Goal: Task Accomplishment & Management: Manage account settings

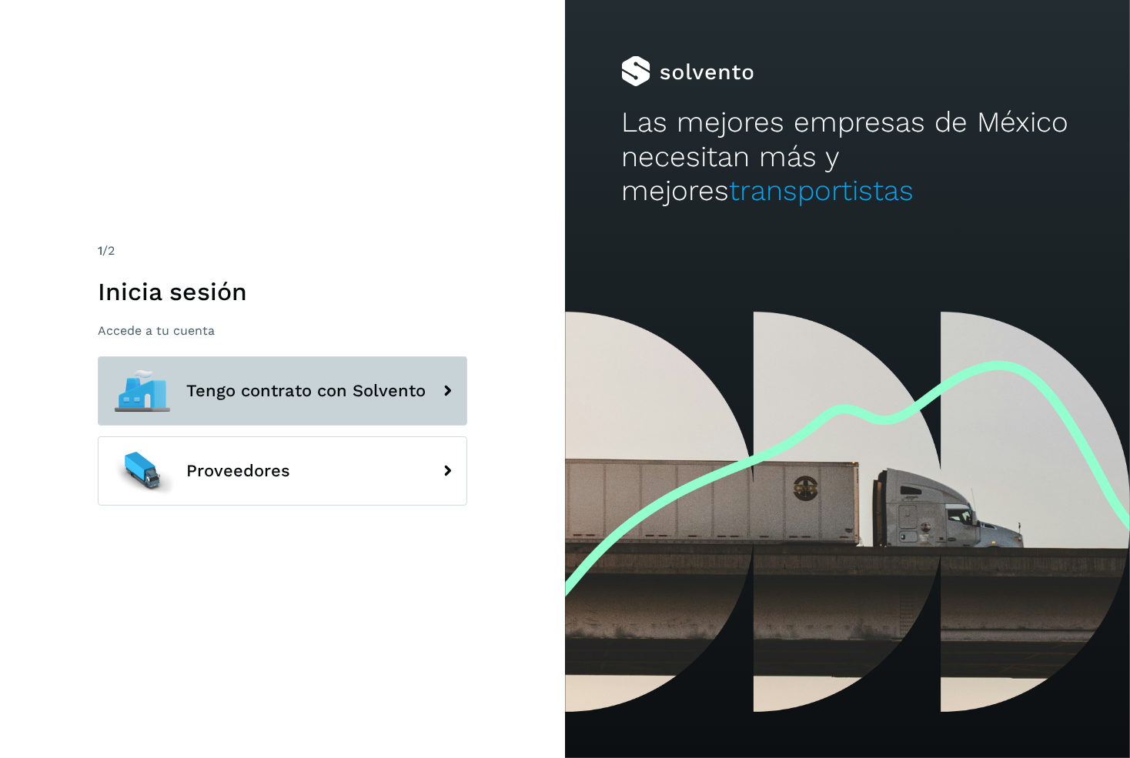
click at [357, 393] on span "Tengo contrato con Solvento" at bounding box center [305, 391] width 239 height 18
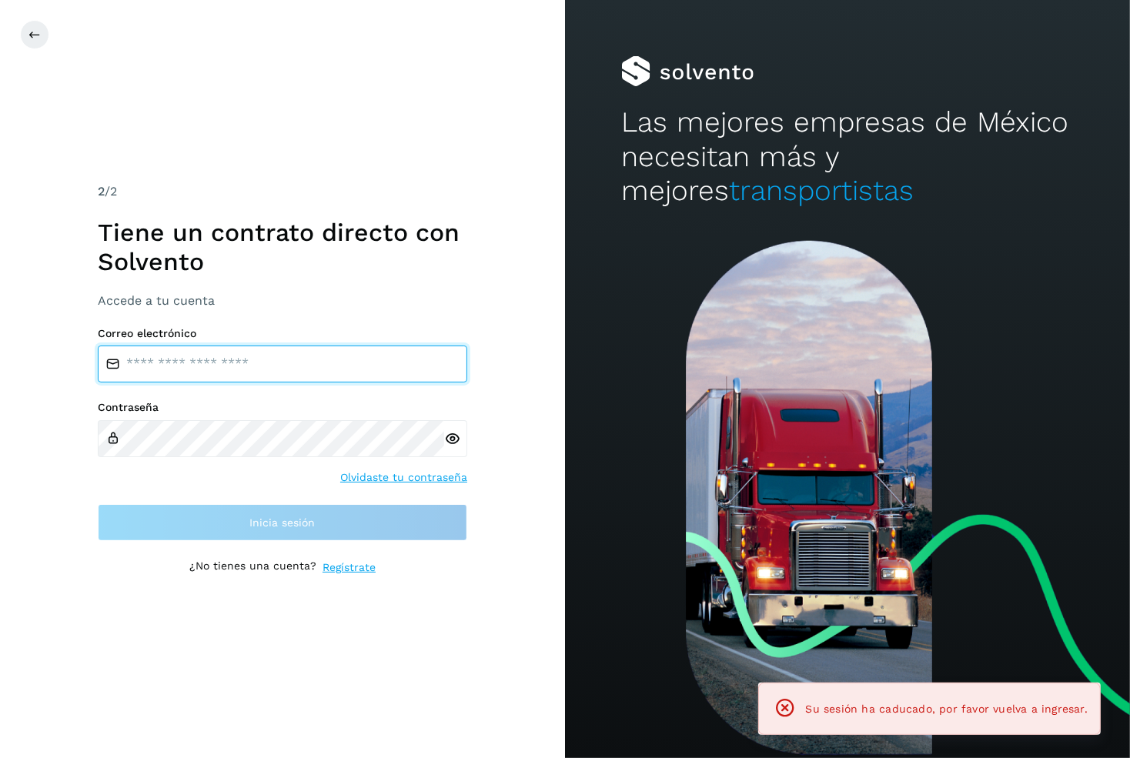
type input "**********"
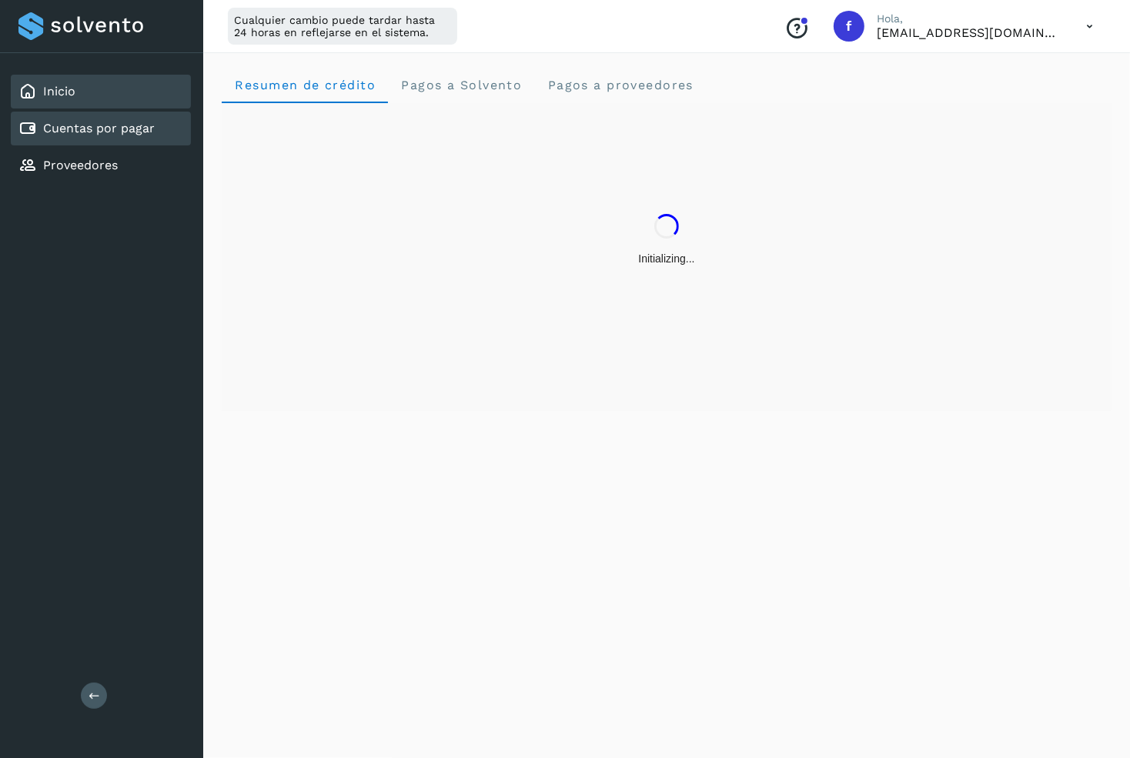
click at [142, 139] on div "Cuentas por pagar" at bounding box center [101, 129] width 180 height 34
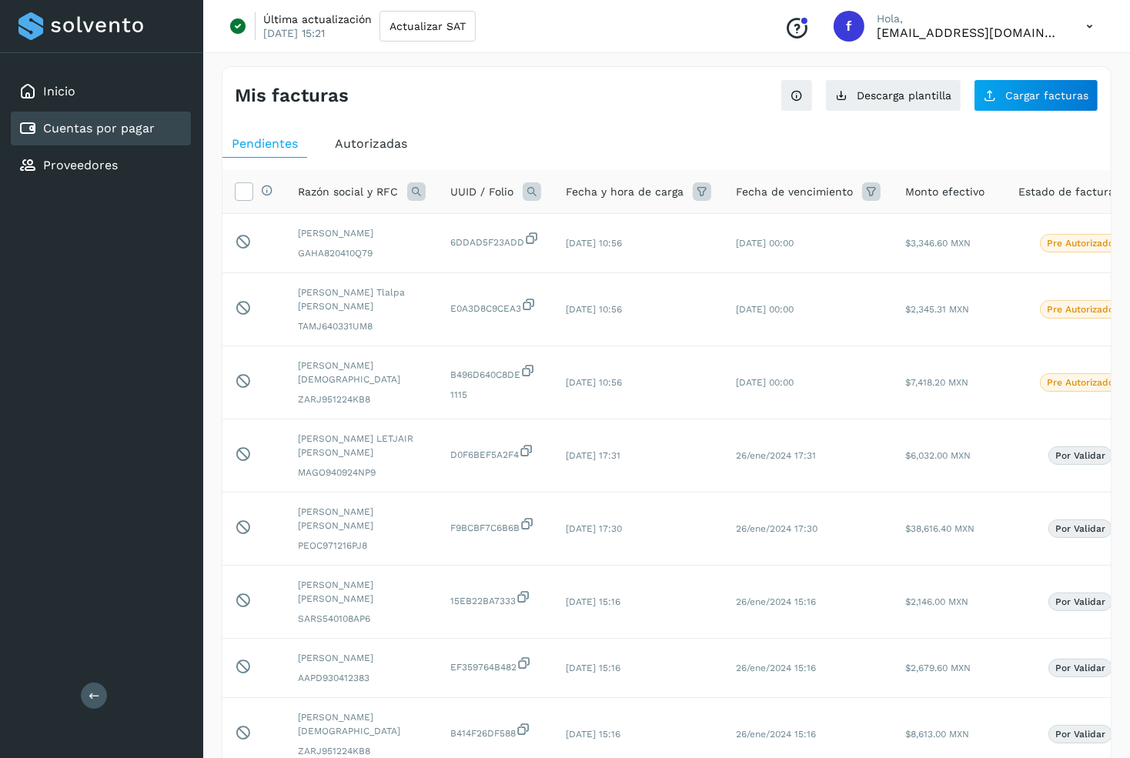
click at [376, 142] on span "Autorizadas" at bounding box center [371, 143] width 72 height 15
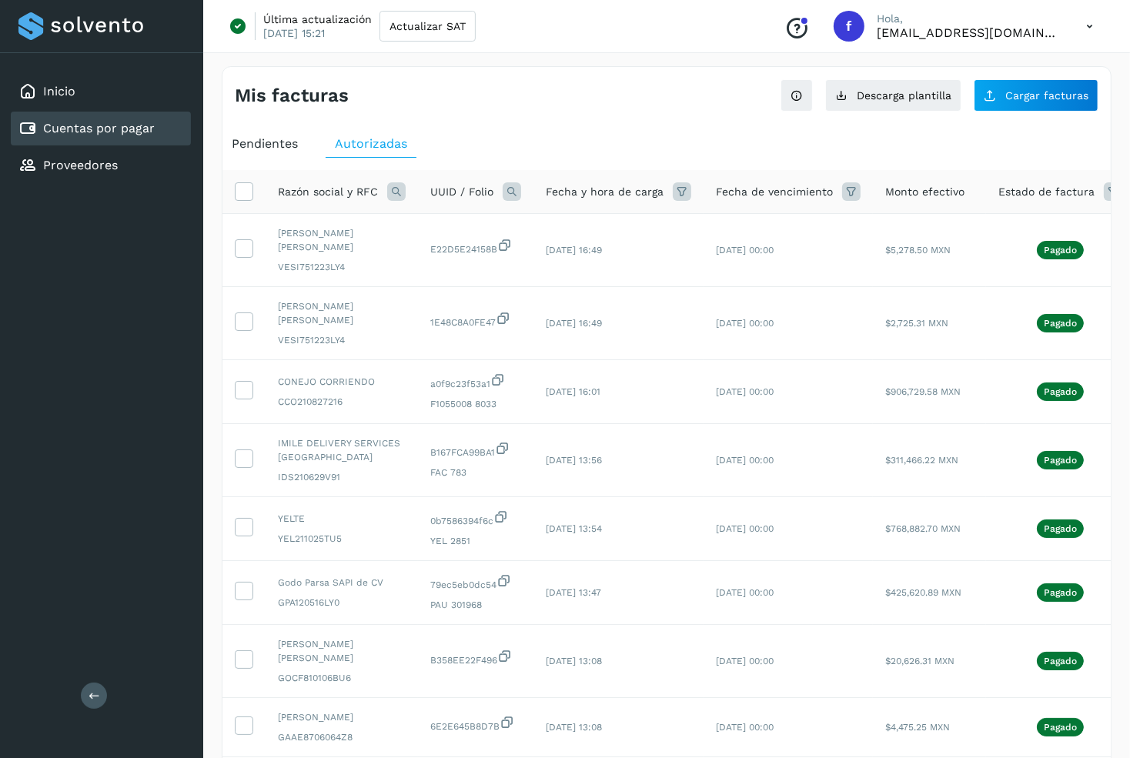
click at [398, 194] on icon at bounding box center [396, 191] width 18 height 18
click at [412, 219] on span at bounding box center [412, 226] width 18 height 18
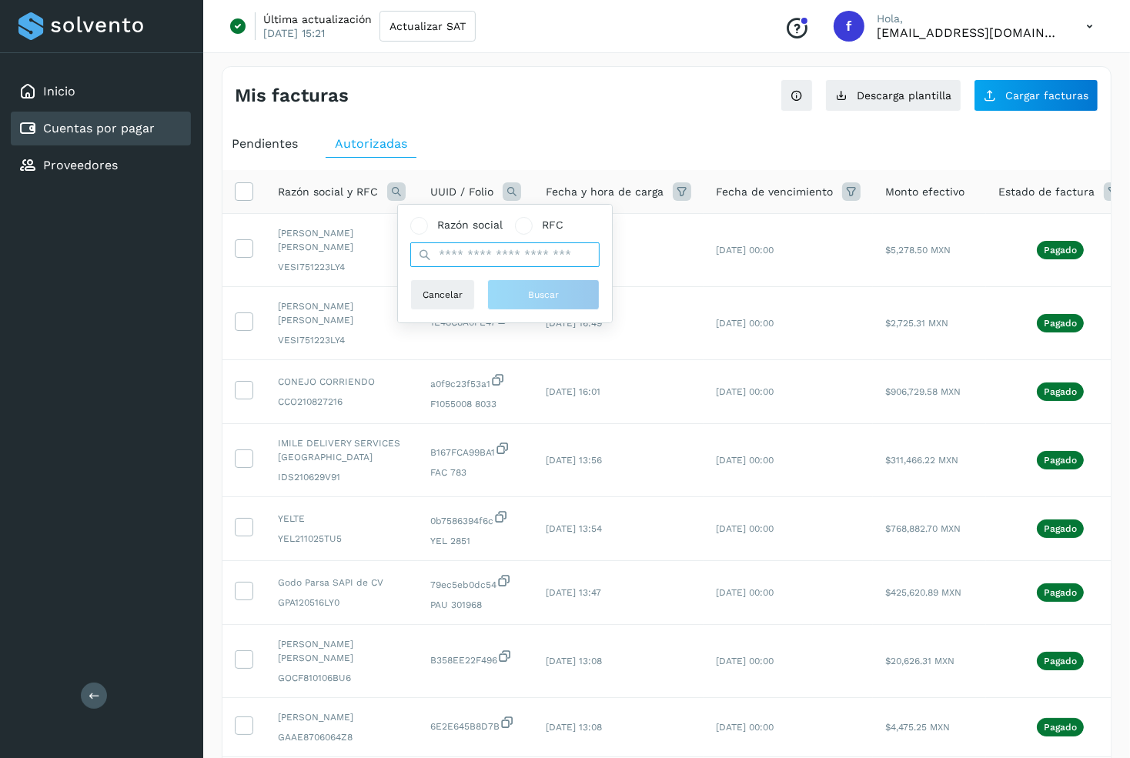
click at [448, 243] on input "text" at bounding box center [504, 255] width 189 height 25
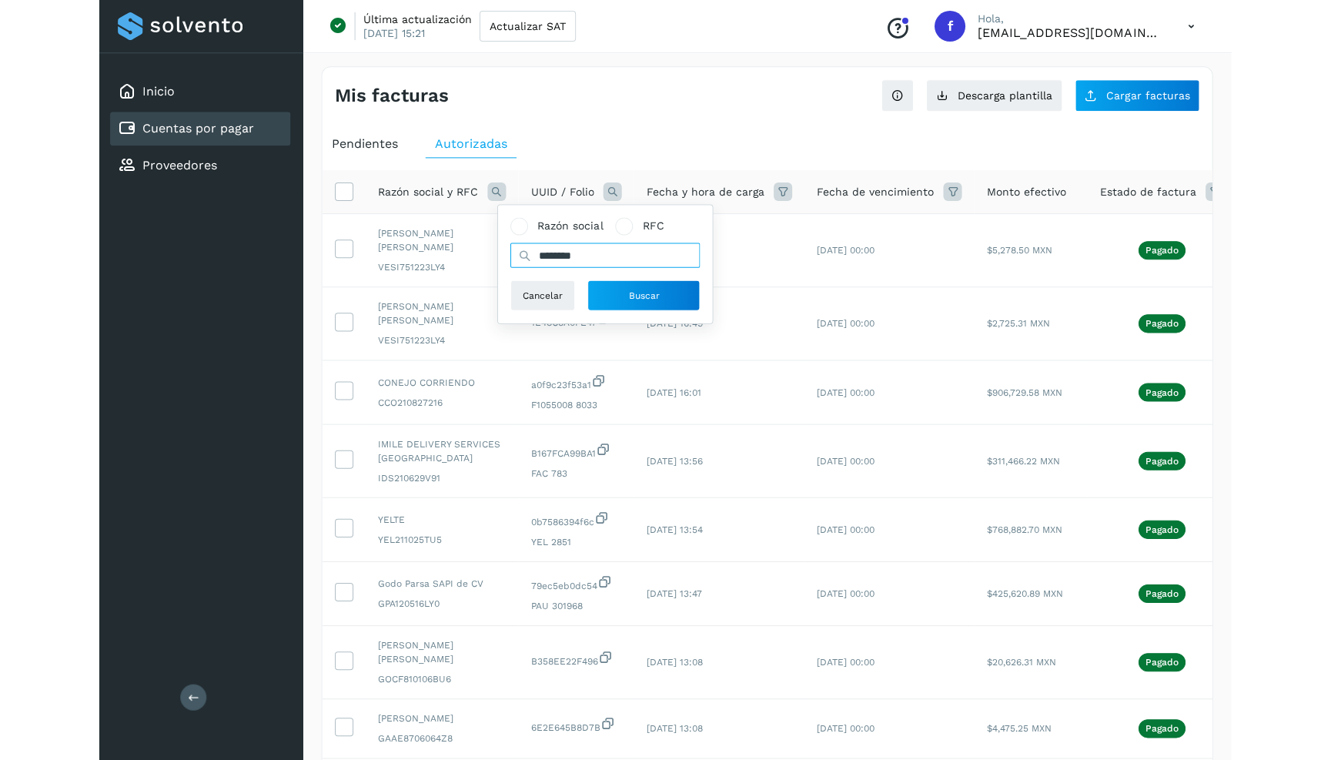
scroll to position [59, 0]
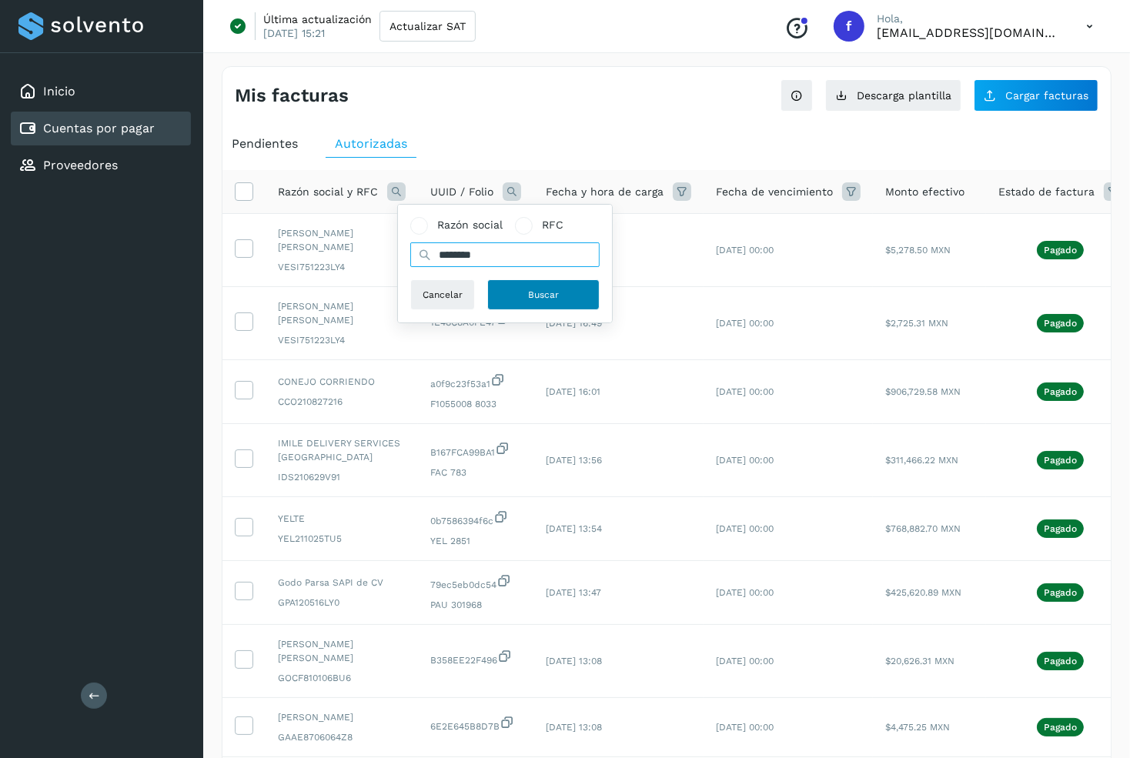
type input "********"
click at [502, 280] on button "Buscar" at bounding box center [543, 295] width 112 height 31
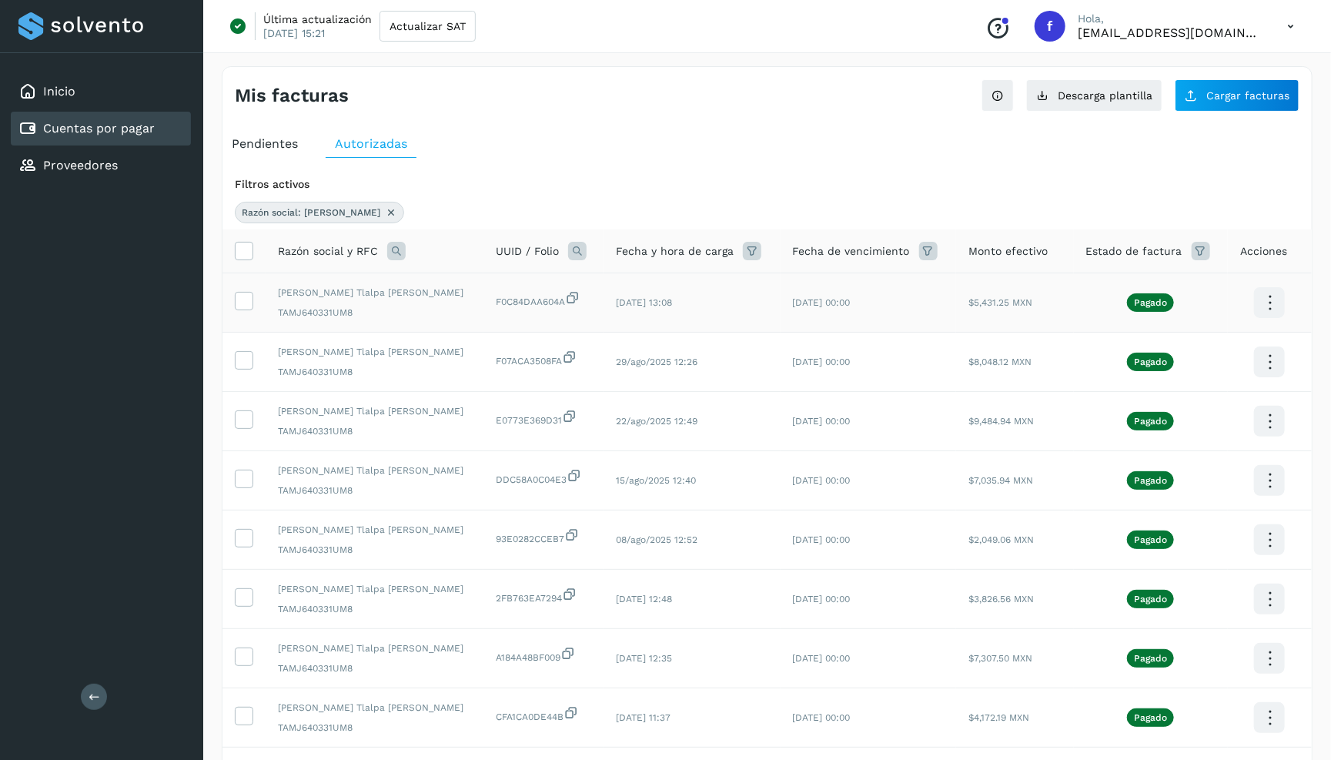
click at [1130, 300] on icon at bounding box center [1270, 303] width 36 height 36
click at [1130, 255] on button "Ver Detalle" at bounding box center [1192, 258] width 183 height 30
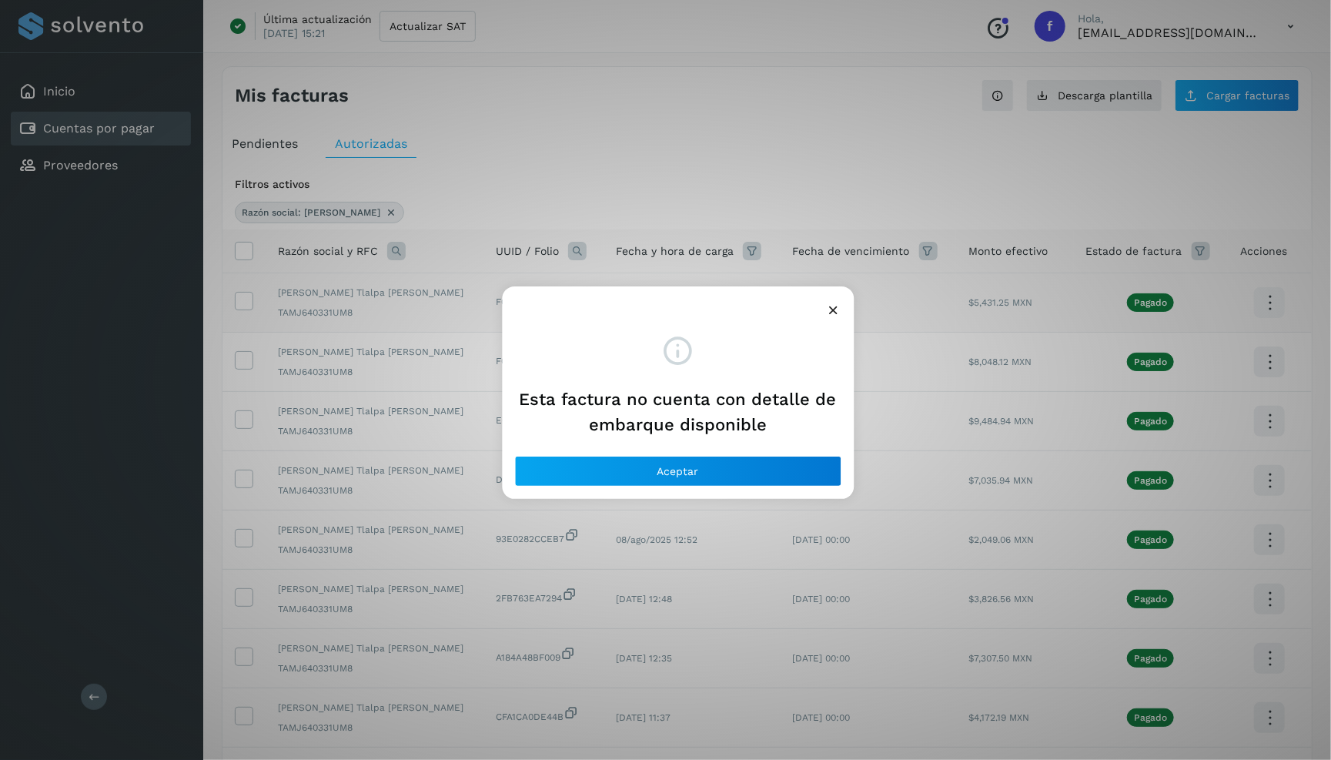
click at [823, 306] on div at bounding box center [678, 303] width 352 height 35
click at [832, 306] on icon at bounding box center [833, 310] width 16 height 16
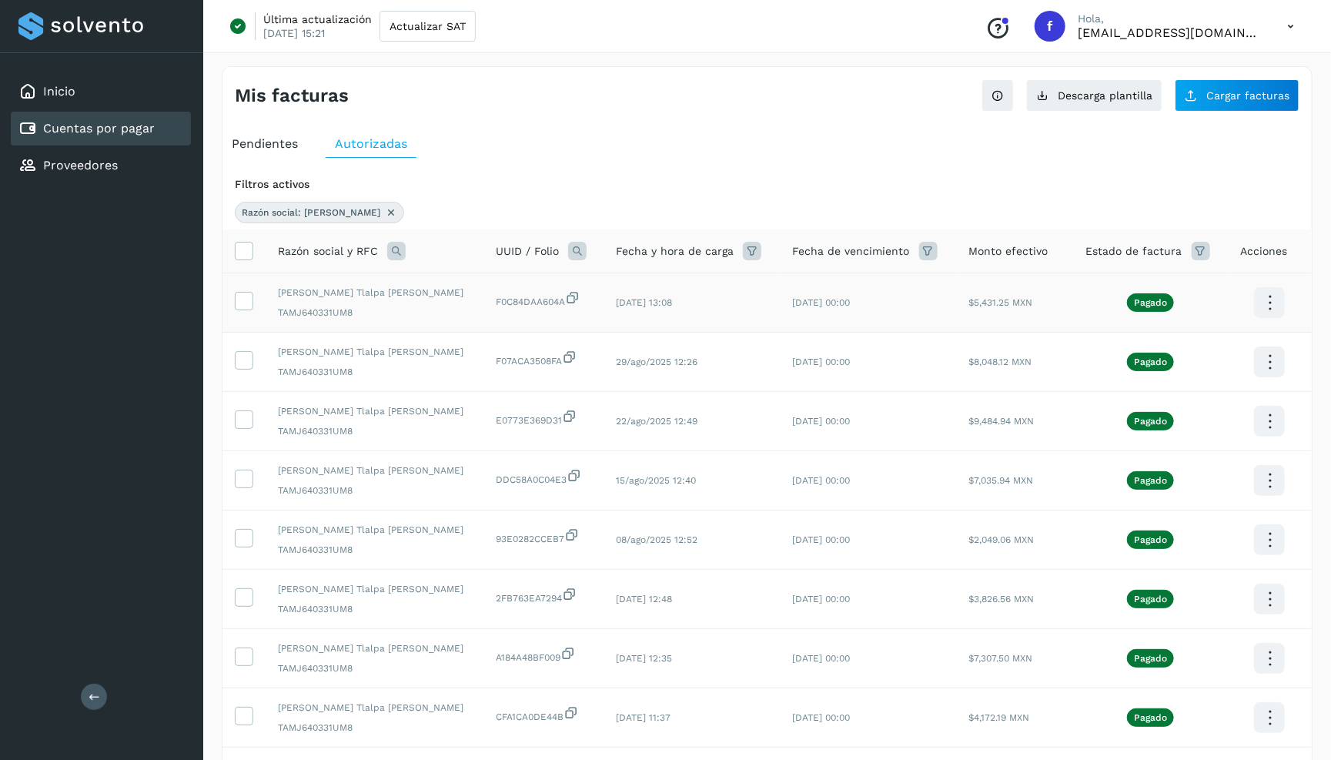
click at [1130, 298] on icon at bounding box center [1270, 303] width 36 height 36
click at [1130, 320] on button "C.Solvento" at bounding box center [1192, 318] width 183 height 30
